Goal: Book appointment/travel/reservation

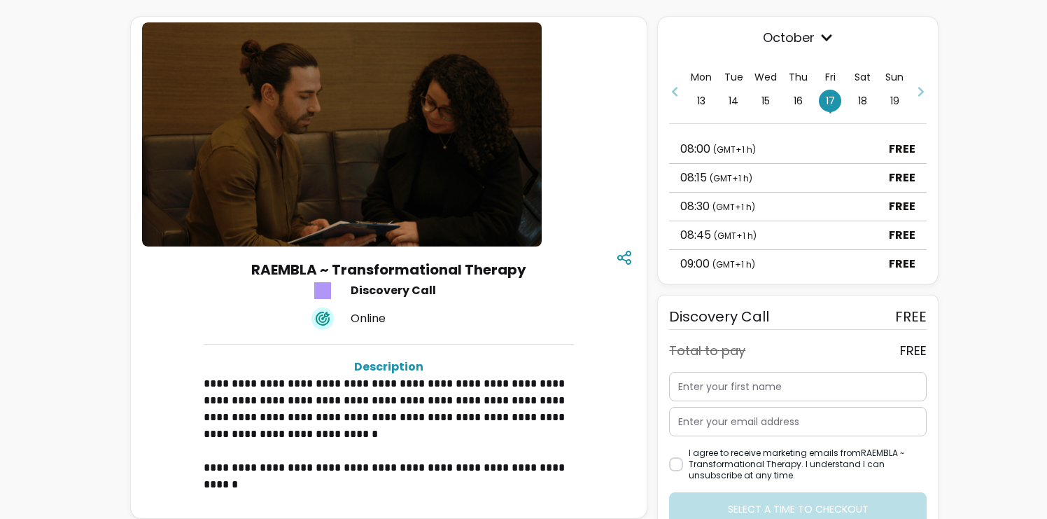
click at [794, 99] on span "16" at bounding box center [798, 101] width 22 height 22
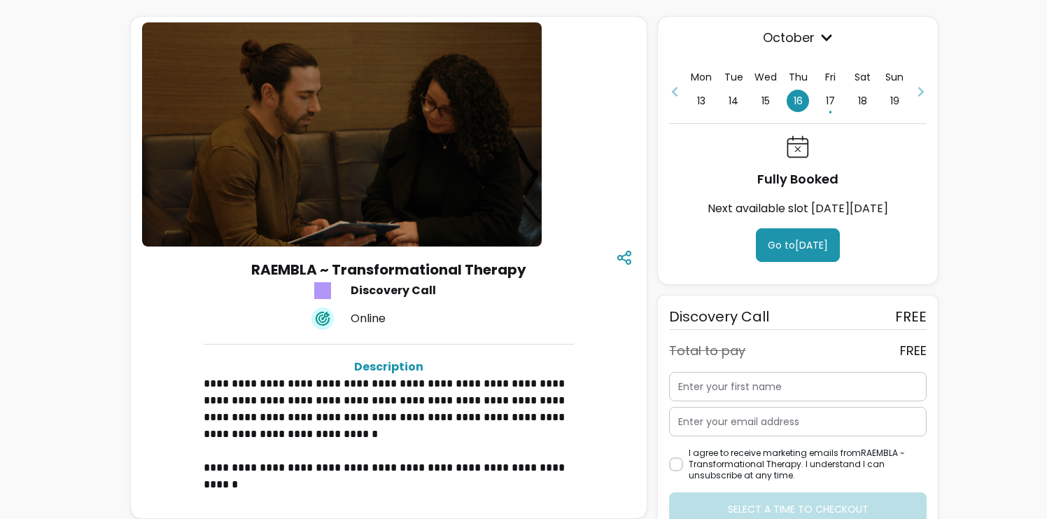
click at [767, 102] on span "15" at bounding box center [766, 101] width 22 height 22
click at [831, 103] on span "17 •" at bounding box center [830, 101] width 22 height 22
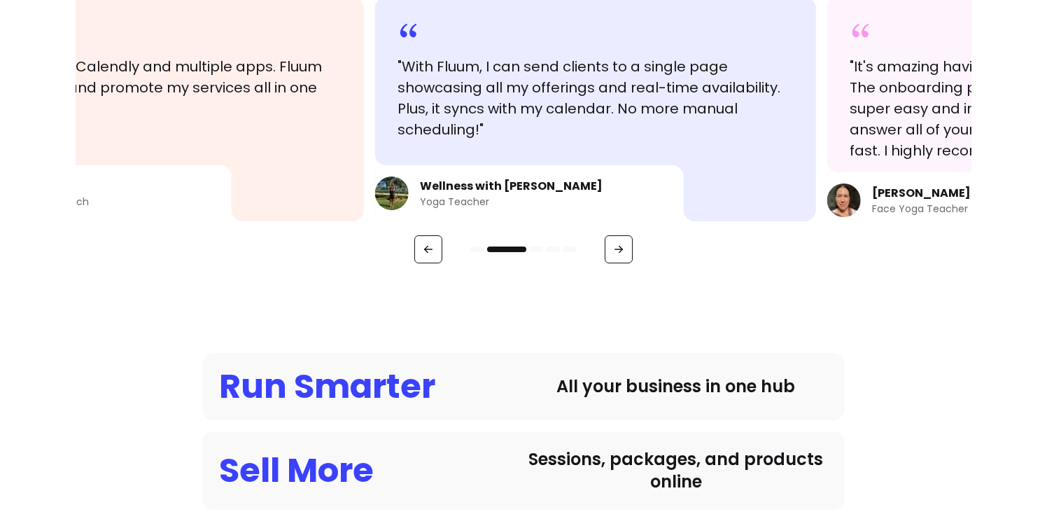
scroll to position [828, 0]
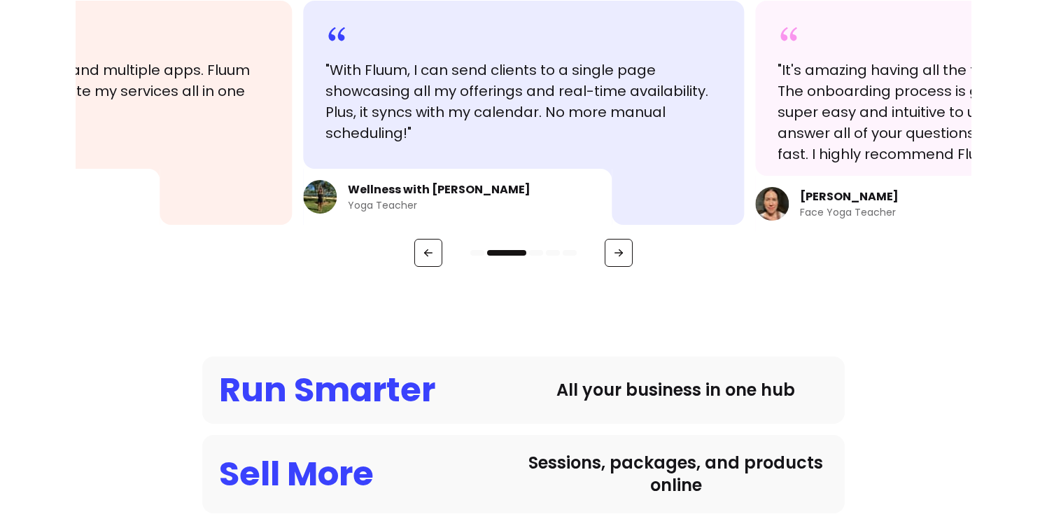
click at [648, 249] on div at bounding box center [524, 253] width 896 height 28
click at [636, 249] on div at bounding box center [524, 253] width 896 height 28
click at [634, 249] on div at bounding box center [524, 253] width 896 height 28
click at [631, 249] on button "button" at bounding box center [619, 253] width 28 height 28
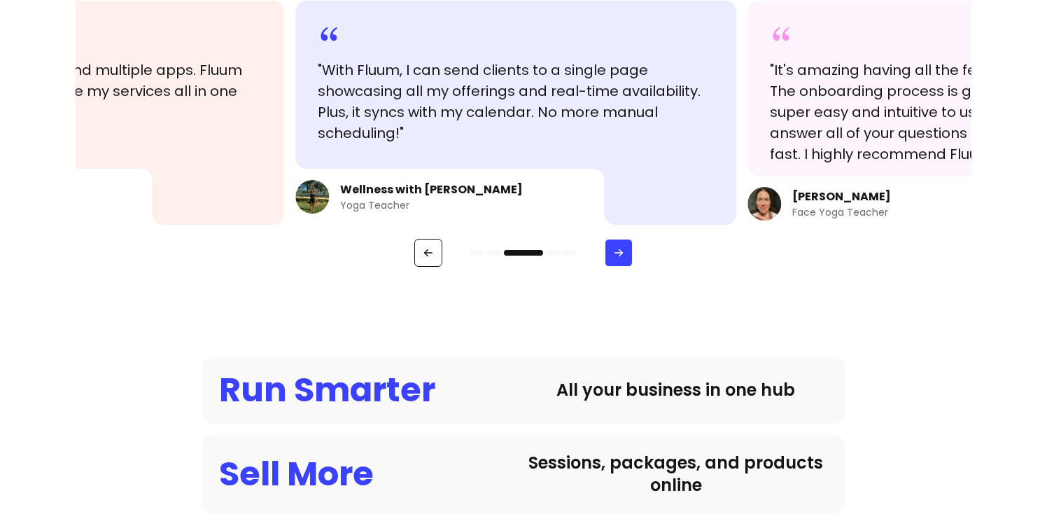
click at [625, 249] on icon "button" at bounding box center [619, 252] width 13 height 13
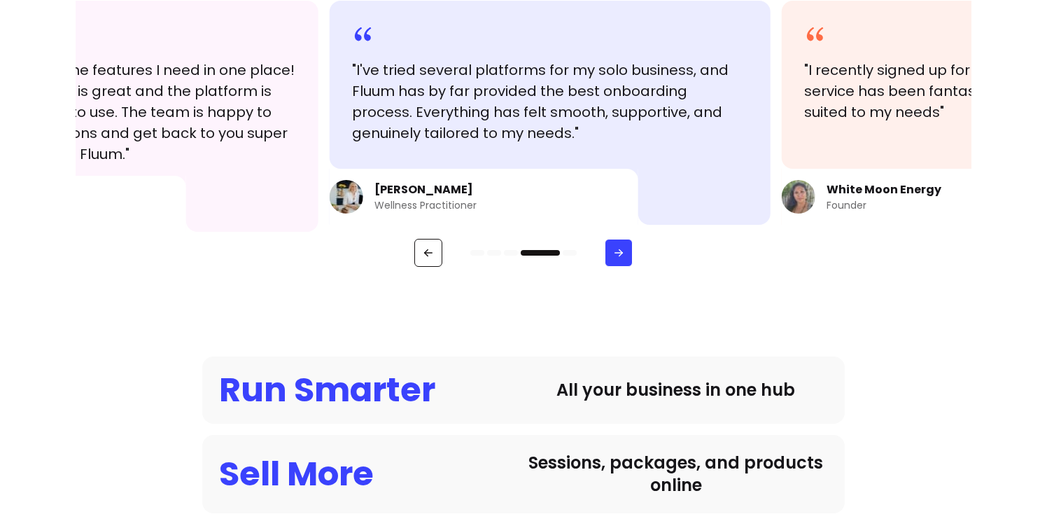
click at [625, 249] on icon "button" at bounding box center [619, 252] width 13 height 13
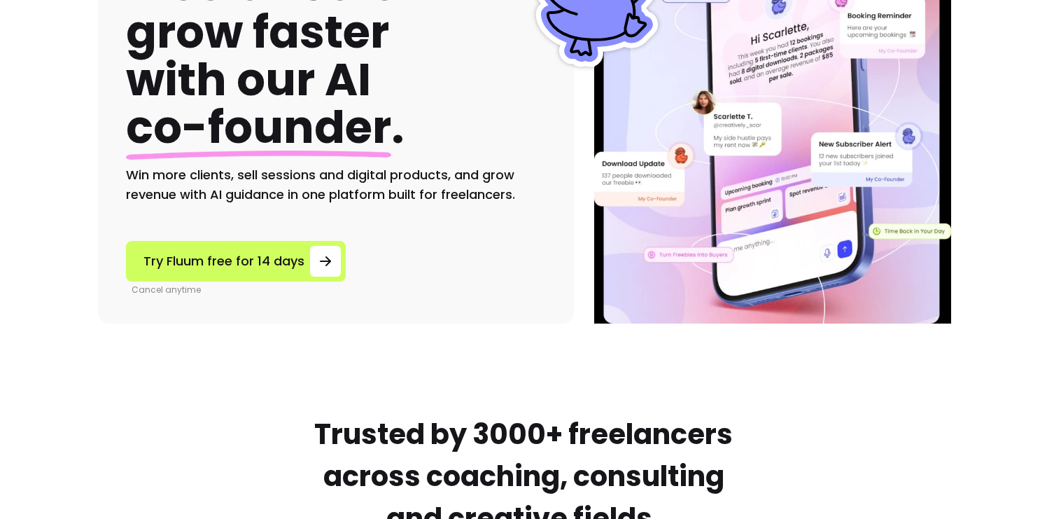
scroll to position [0, 0]
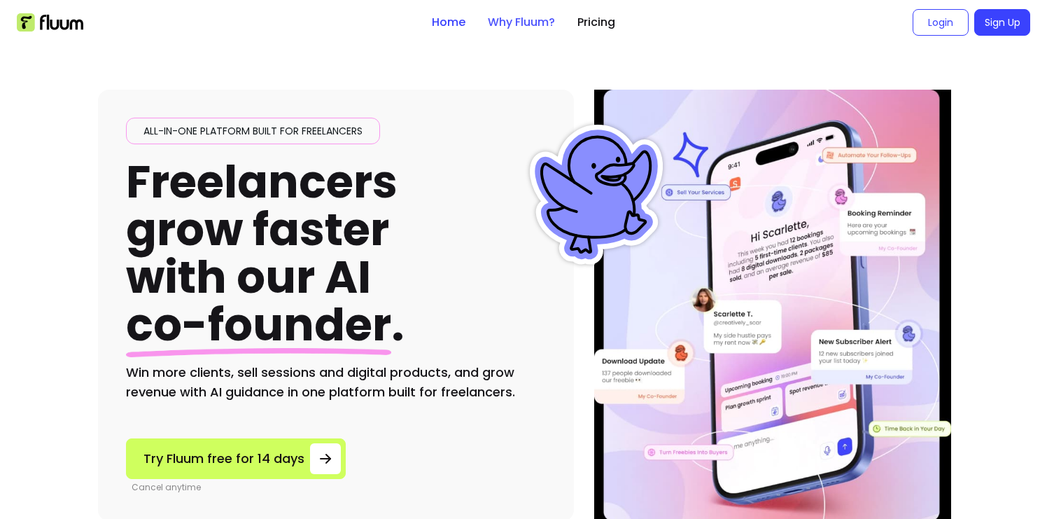
click at [513, 15] on link "Why Fluum?" at bounding box center [521, 22] width 67 height 17
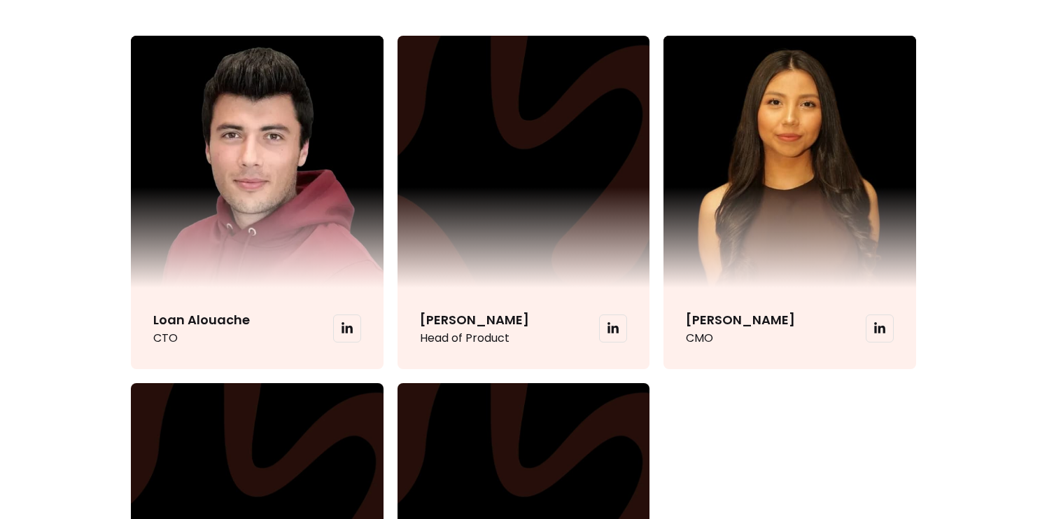
scroll to position [3254, 0]
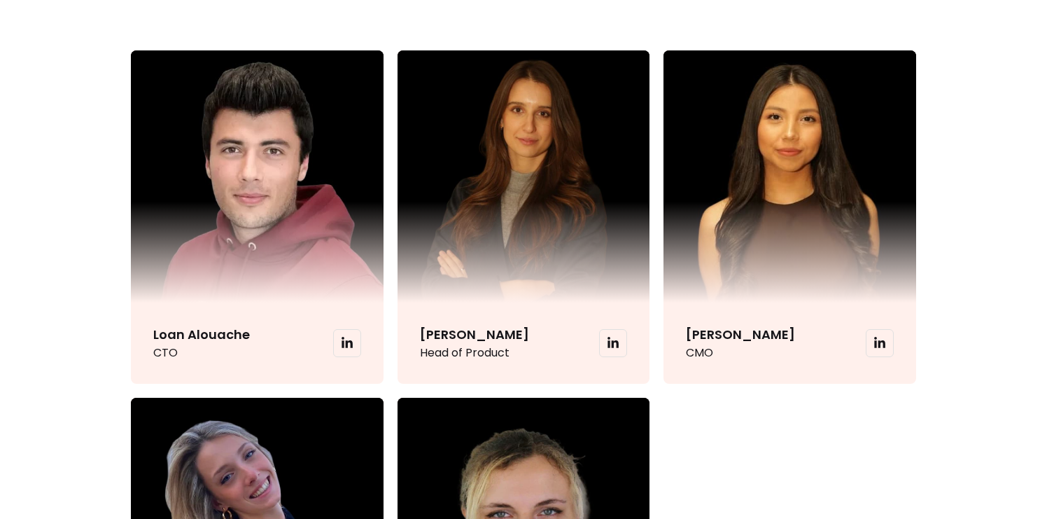
click at [356, 345] on span at bounding box center [347, 343] width 28 height 28
click at [348, 340] on icon at bounding box center [347, 343] width 13 height 13
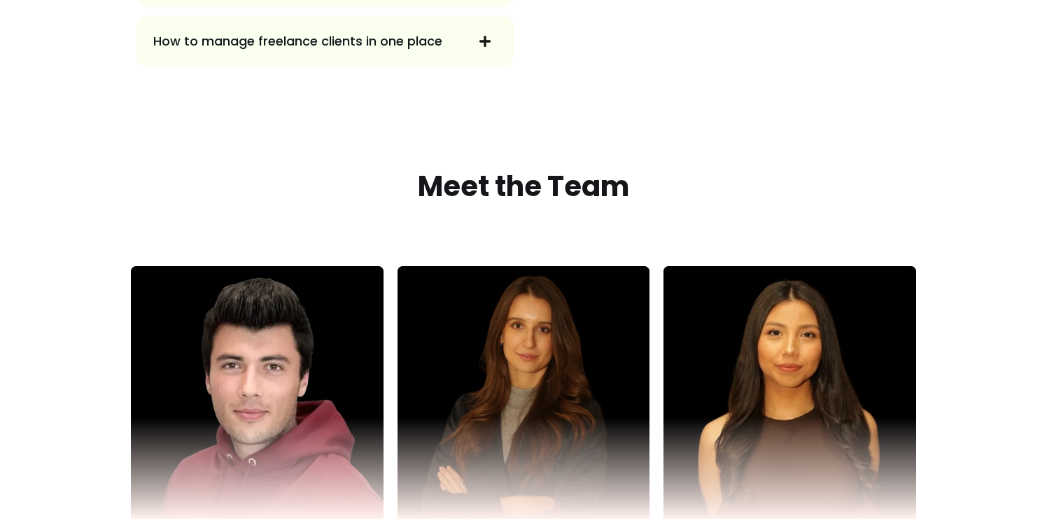
scroll to position [2910, 0]
